Goal: Navigation & Orientation: Go to known website

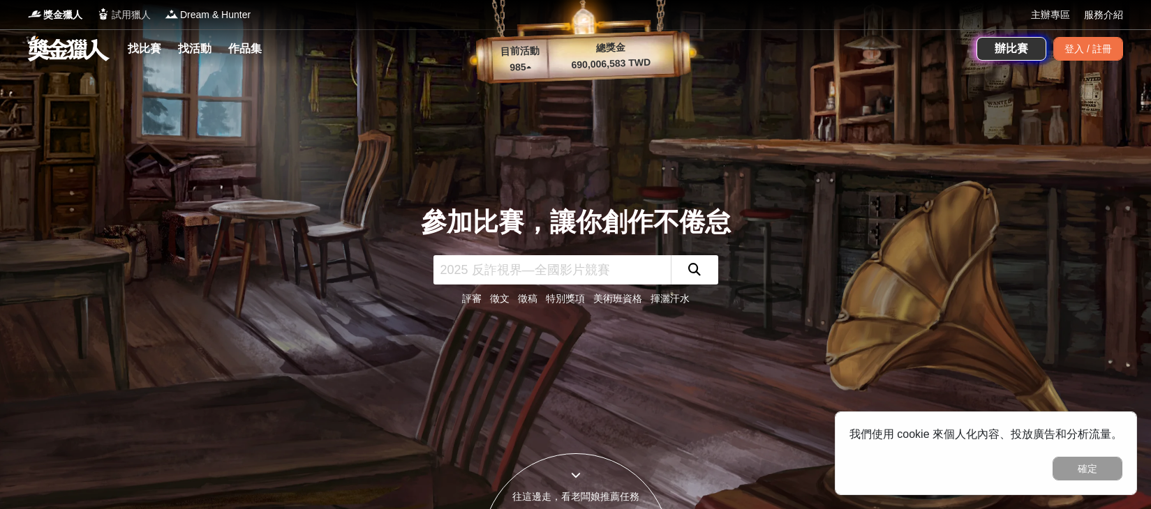
click at [129, 10] on span "試用獵人" at bounding box center [131, 15] width 39 height 15
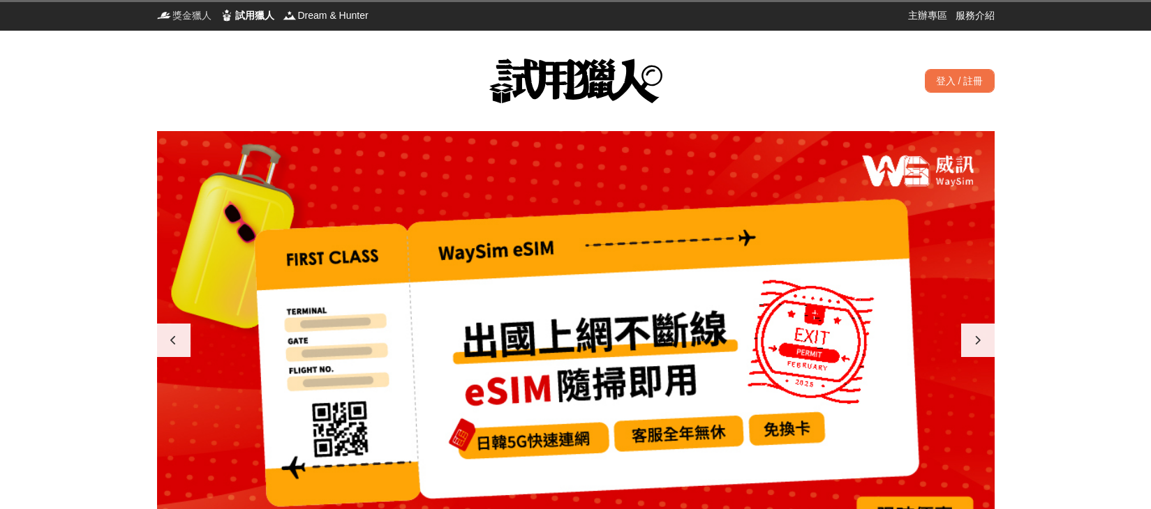
click at [202, 14] on span "獎金獵人" at bounding box center [191, 15] width 39 height 14
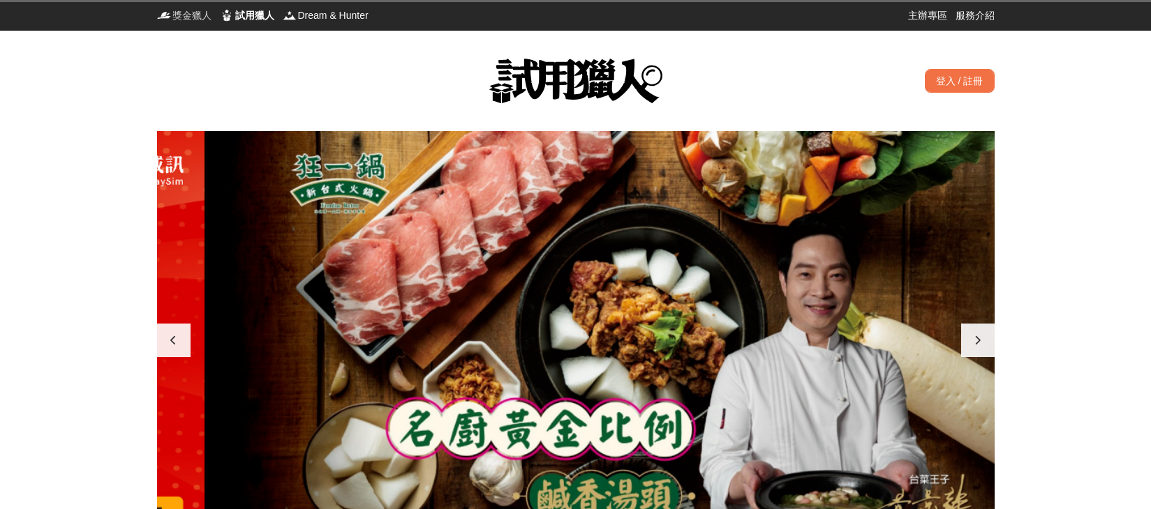
scroll to position [0, 837]
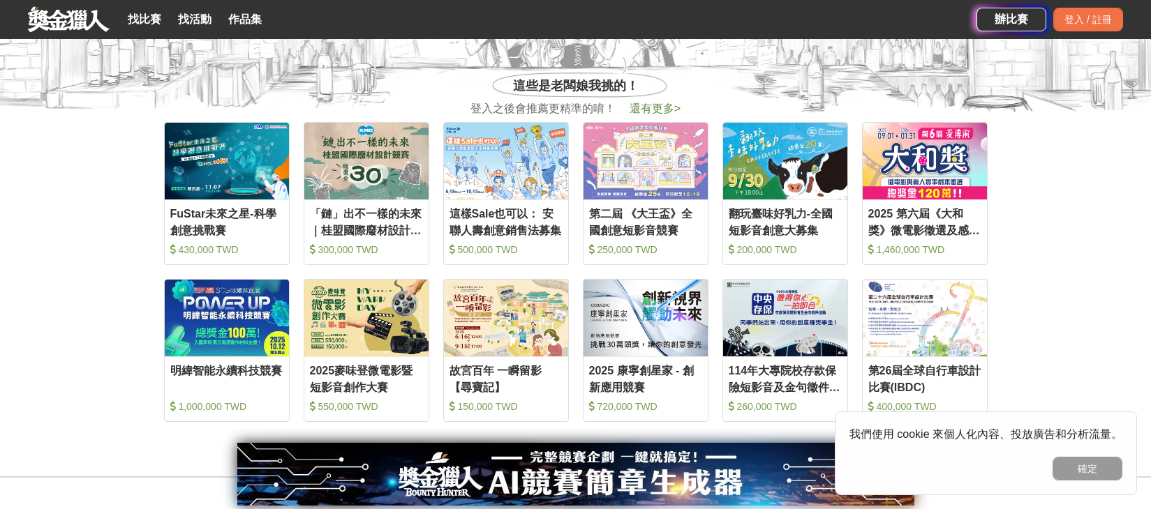
scroll to position [456, 0]
